Goal: Information Seeking & Learning: Learn about a topic

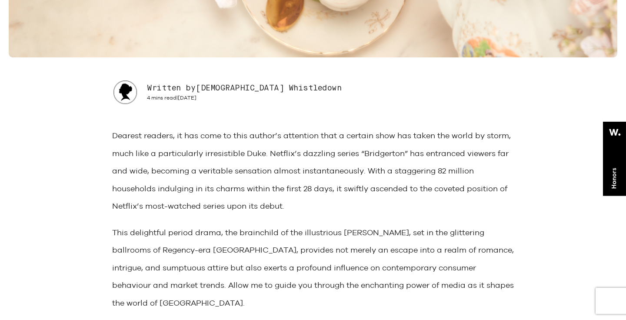
scroll to position [262, 0]
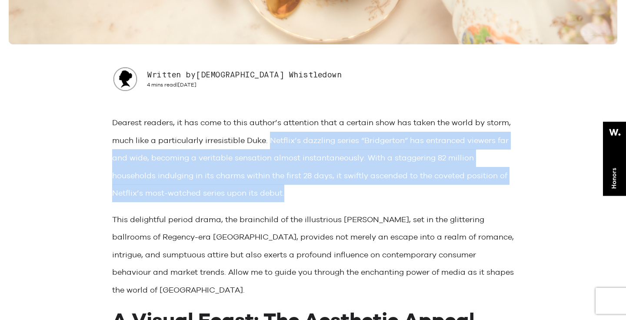
drag, startPoint x: 269, startPoint y: 140, endPoint x: 296, endPoint y: 191, distance: 57.4
click at [296, 191] on p "Dearest readers, it has come to this author’s attention that a certain show has…" at bounding box center [313, 158] width 402 height 88
copy p "Netflix’s dazzling series “Bridgerton” has entranced viewers far and wide, beco…"
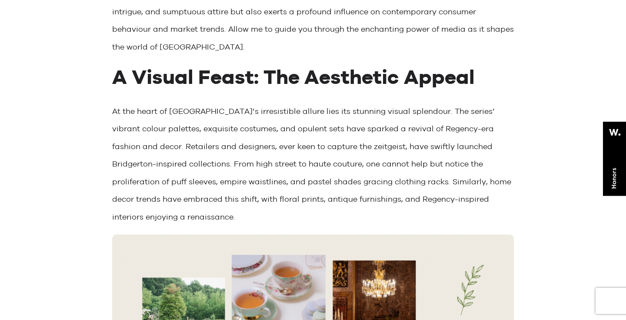
scroll to position [463, 0]
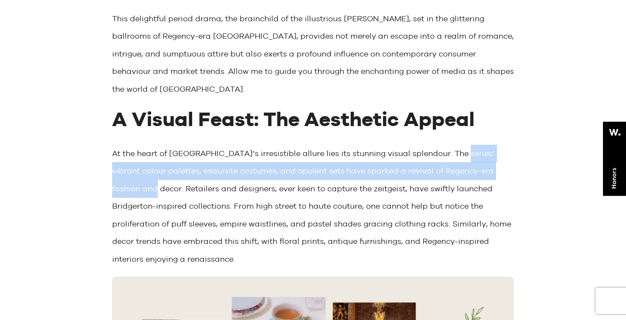
drag, startPoint x: 453, startPoint y: 135, endPoint x: 540, endPoint y: 150, distance: 88.7
click at [480, 145] on p "At the heart of [GEOGRAPHIC_DATA]’s irresistible allure lies its stunning visua…" at bounding box center [313, 207] width 402 height 124
drag, startPoint x: 512, startPoint y: 154, endPoint x: 455, endPoint y: 135, distance: 60.7
click at [455, 145] on p "At the heart of [GEOGRAPHIC_DATA]’s irresistible allure lies its stunning visua…" at bounding box center [313, 207] width 402 height 124
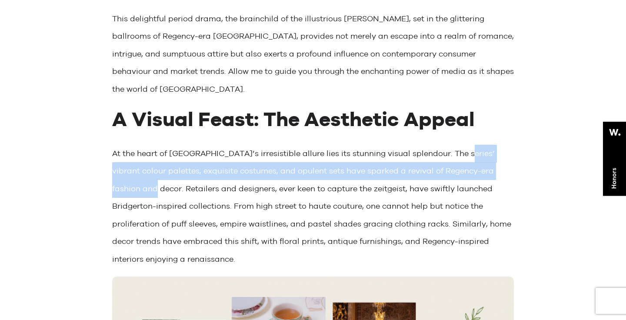
copy p "vibrant colour palettes, exquisite costumes, and opulent sets have sparked a re…"
